Goal: Task Accomplishment & Management: Manage account settings

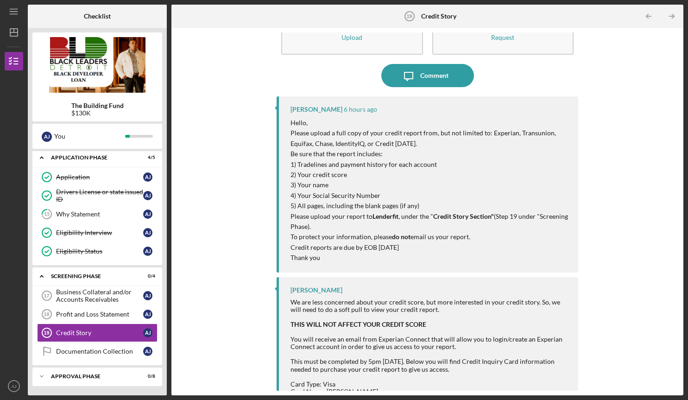
scroll to position [45, 0]
click at [70, 356] on link "Documentation Collection Documentation Collection A J" at bounding box center [97, 351] width 121 height 19
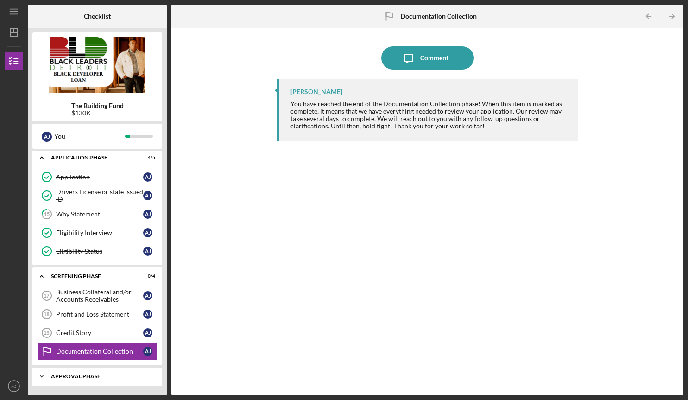
click at [72, 373] on div "Icon/Expander Approval Phase 0 / 8" at bounding box center [97, 376] width 130 height 19
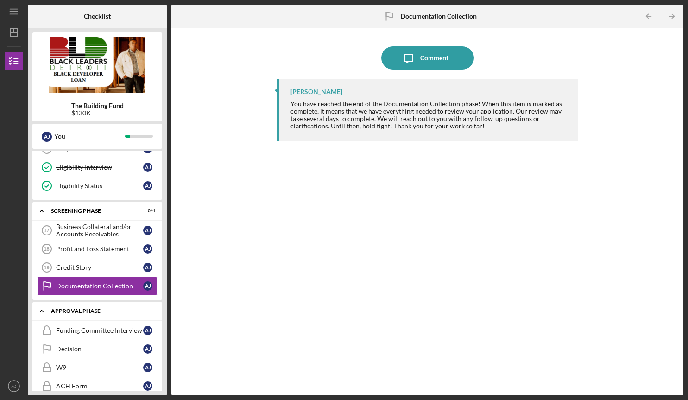
scroll to position [368, 0]
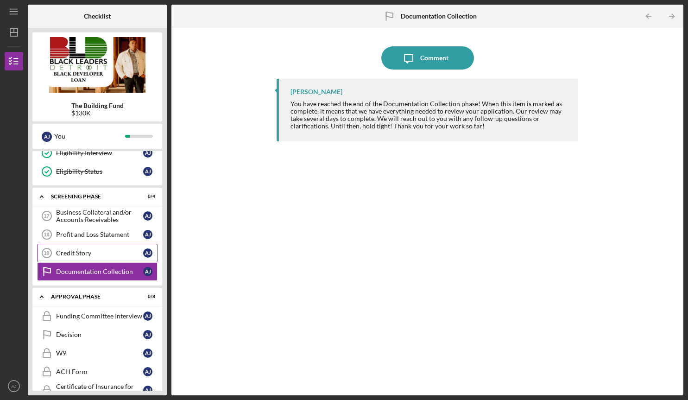
click at [78, 245] on link "Credit Story 19 Credit Story A J" at bounding box center [97, 253] width 121 height 19
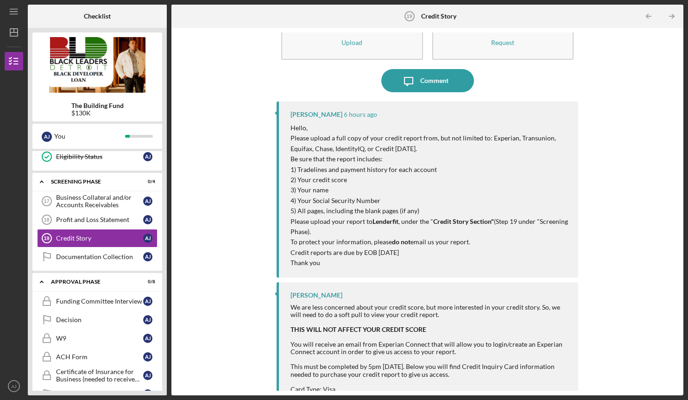
scroll to position [83, 0]
